Goal: Information Seeking & Learning: Learn about a topic

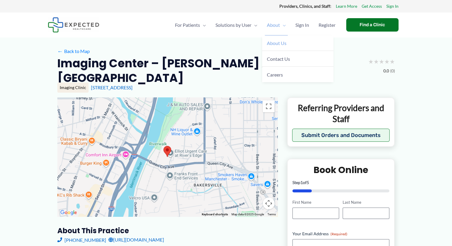
click at [278, 42] on span "About Us" at bounding box center [277, 43] width 20 height 6
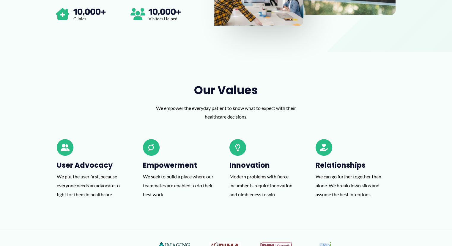
scroll to position [306, 0]
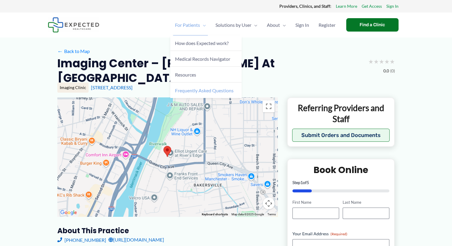
click at [197, 88] on span "Frequently Asked Questions" at bounding box center [204, 90] width 59 height 6
